Goal: Register for event/course

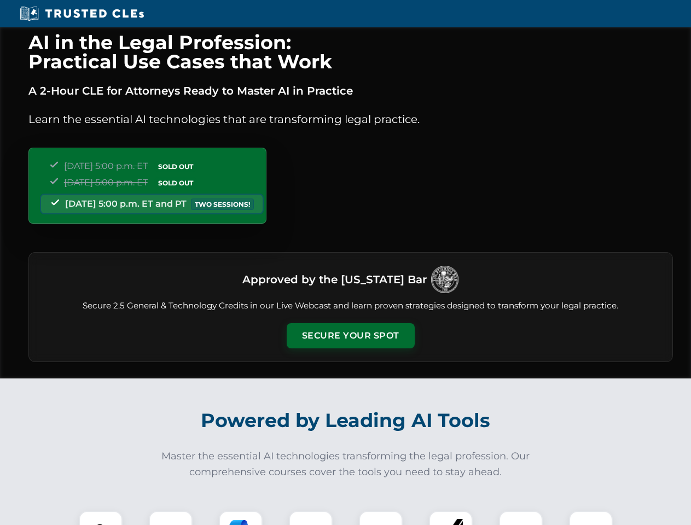
click at [350, 336] on button "Secure Your Spot" at bounding box center [350, 335] width 128 height 25
click at [101, 518] on img at bounding box center [101, 533] width 32 height 32
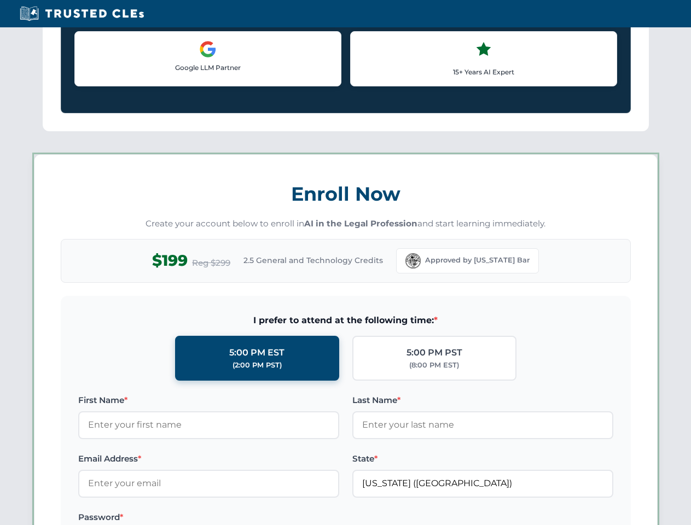
click at [241, 518] on label "Password *" at bounding box center [208, 517] width 261 height 13
